Goal: Check status: Check status

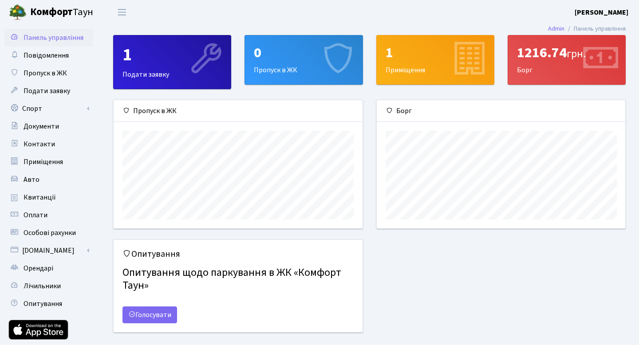
scroll to position [128, 248]
click at [44, 201] on span "Квитанції" at bounding box center [40, 197] width 32 height 10
click at [52, 201] on span "Квитанції" at bounding box center [40, 197] width 32 height 10
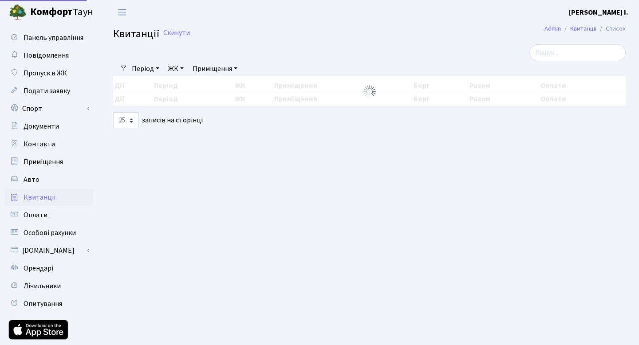
select select "25"
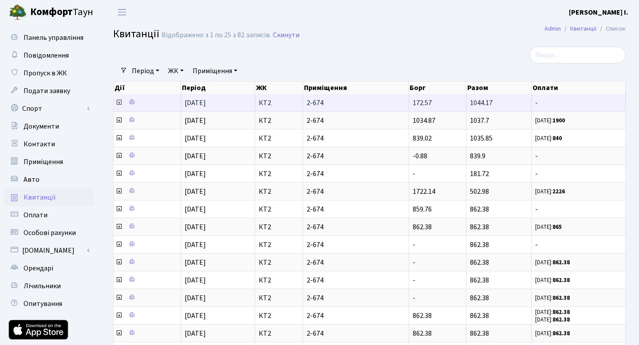
click at [119, 103] on icon at bounding box center [118, 102] width 7 height 7
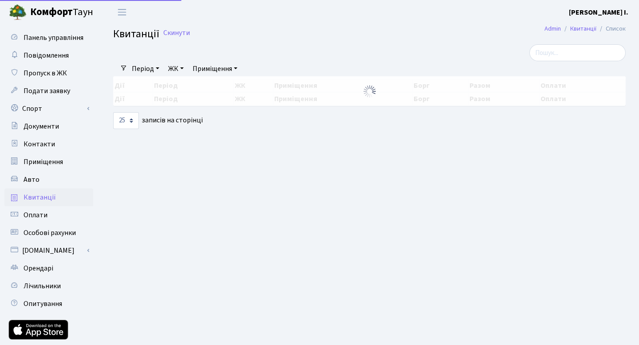
select select "25"
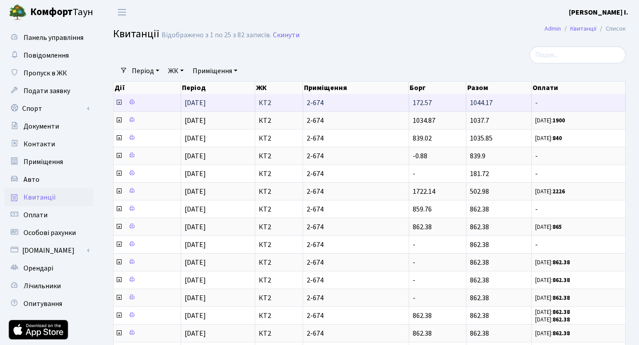
click at [120, 104] on icon at bounding box center [118, 102] width 7 height 7
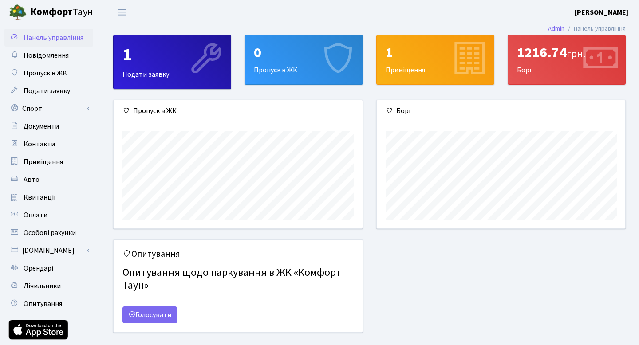
scroll to position [128, 248]
